Goal: Information Seeking & Learning: Learn about a topic

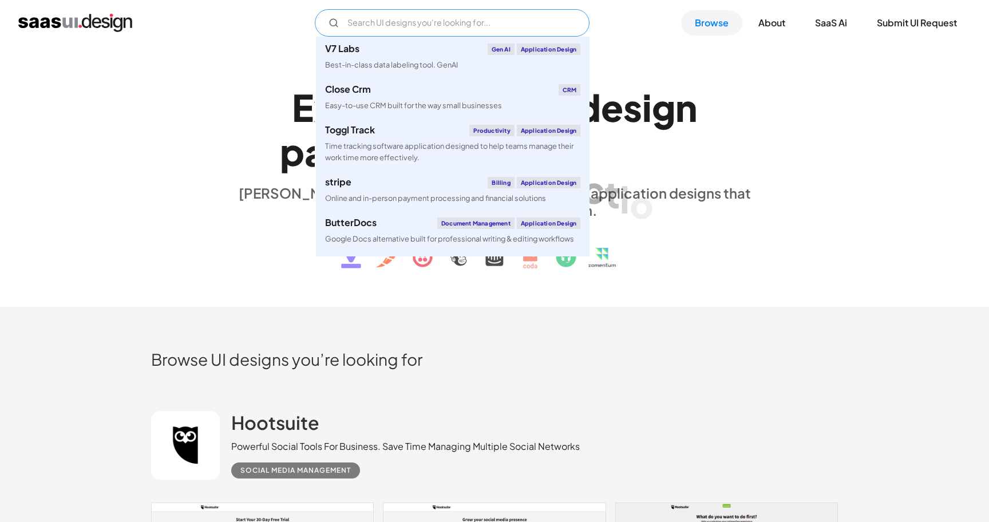
click at [398, 23] on input "Email Form" at bounding box center [452, 22] width 275 height 27
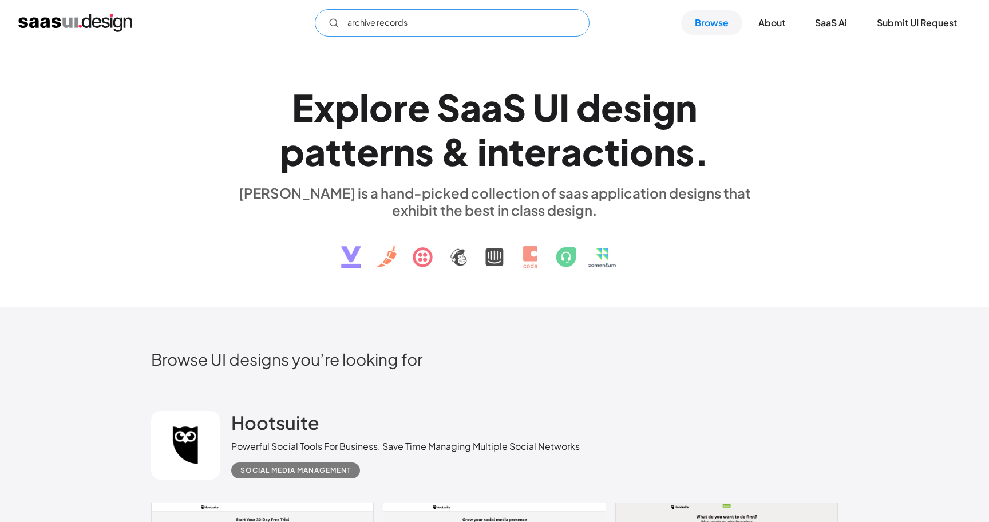
click at [444, 21] on input "archive records" at bounding box center [452, 22] width 275 height 27
type input "archive records"
click at [704, 25] on link "Browse" at bounding box center [711, 22] width 61 height 25
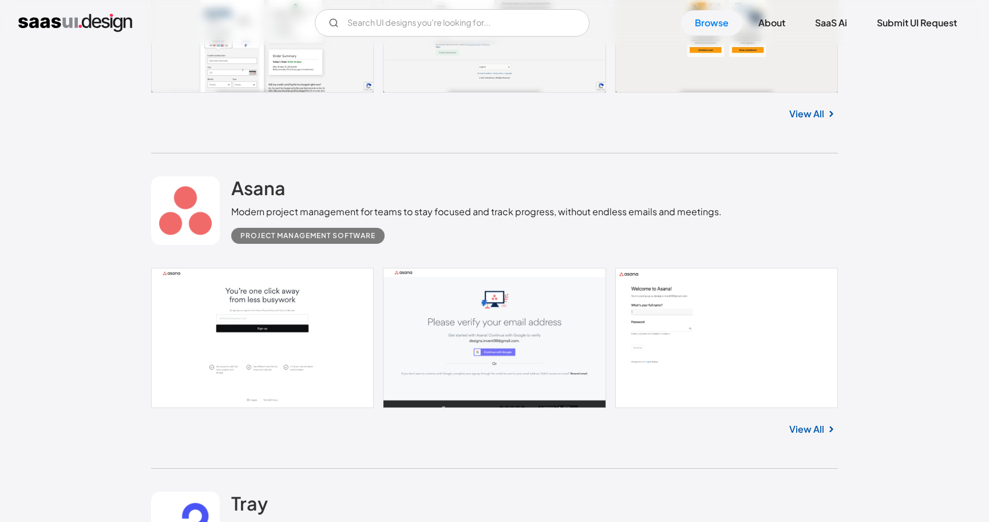
scroll to position [556, 0]
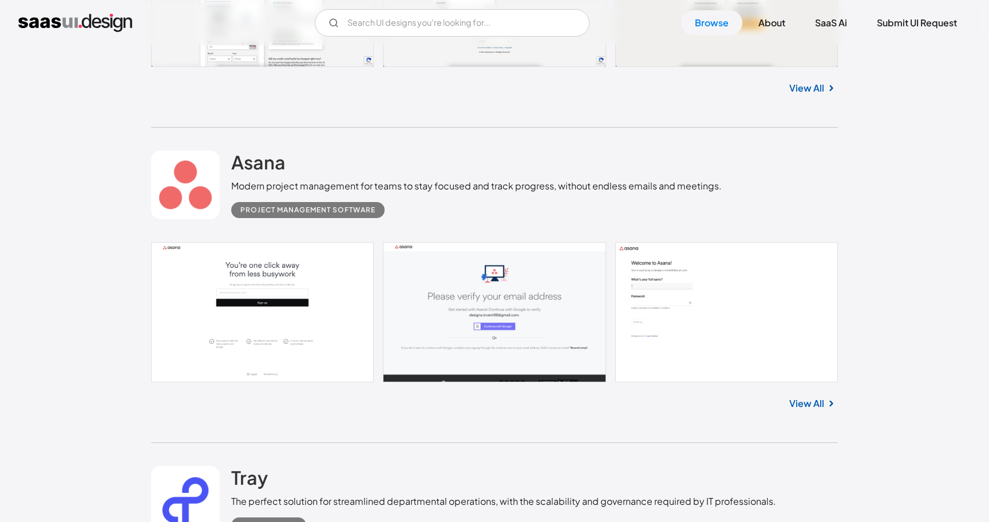
click at [221, 171] on div "Asana Modern project management for teams to stay focused and track progress, w…" at bounding box center [494, 185] width 687 height 114
click at [245, 165] on h2 "Asana" at bounding box center [258, 161] width 54 height 23
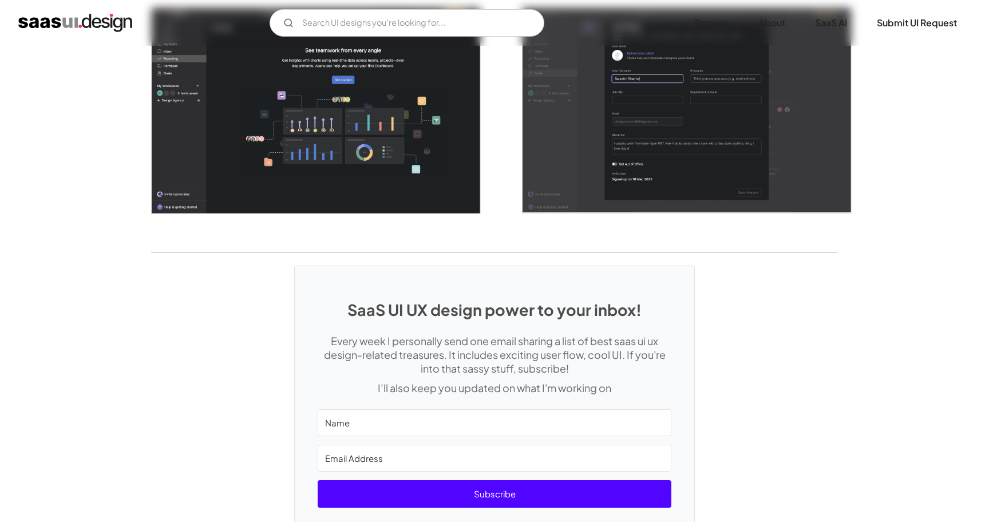
scroll to position [3039, 0]
